Goal: Find specific page/section: Find specific page/section

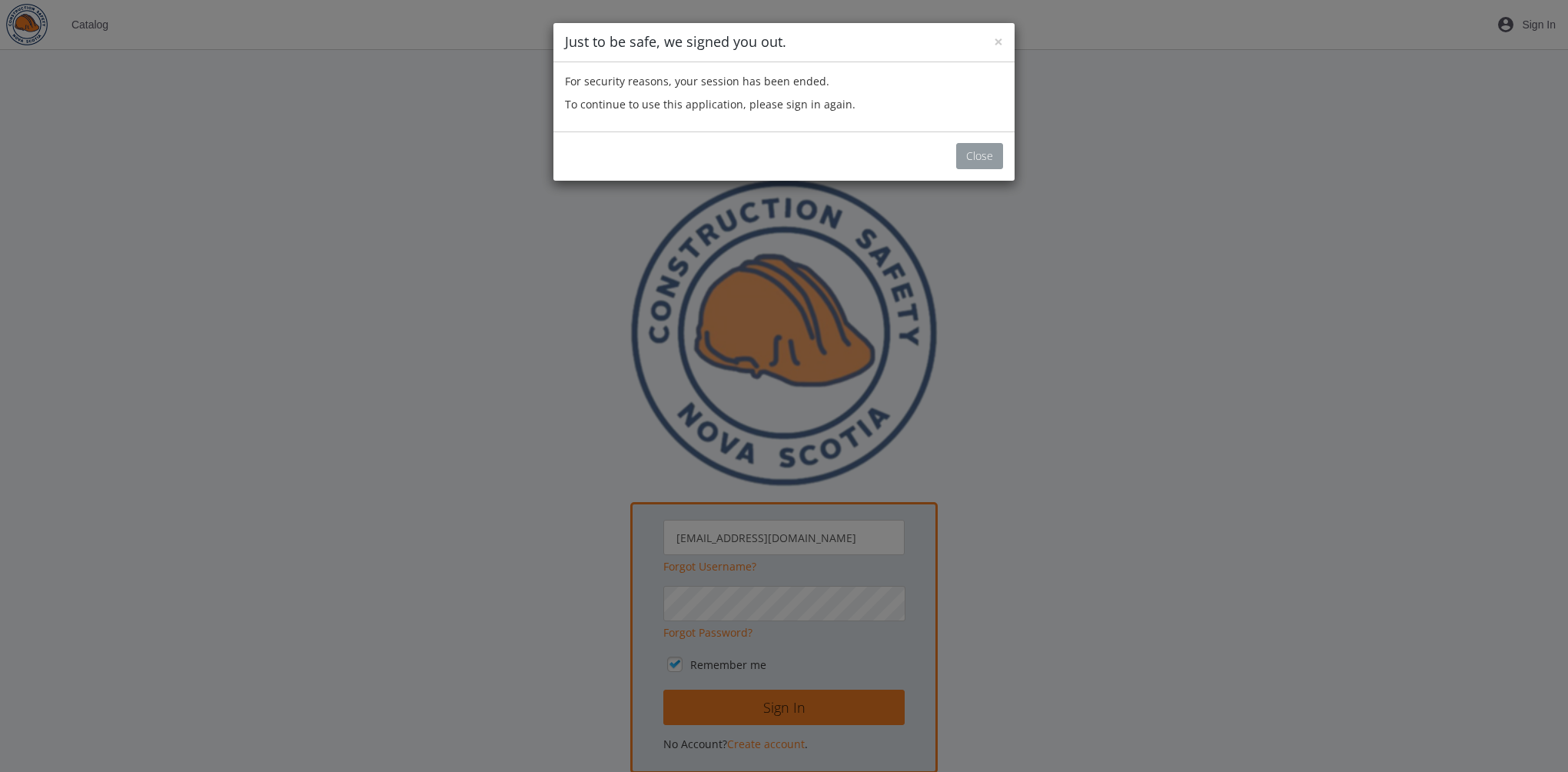
click at [990, 154] on button "Close" at bounding box center [980, 156] width 47 height 26
